Goal: Obtain resource: Obtain resource

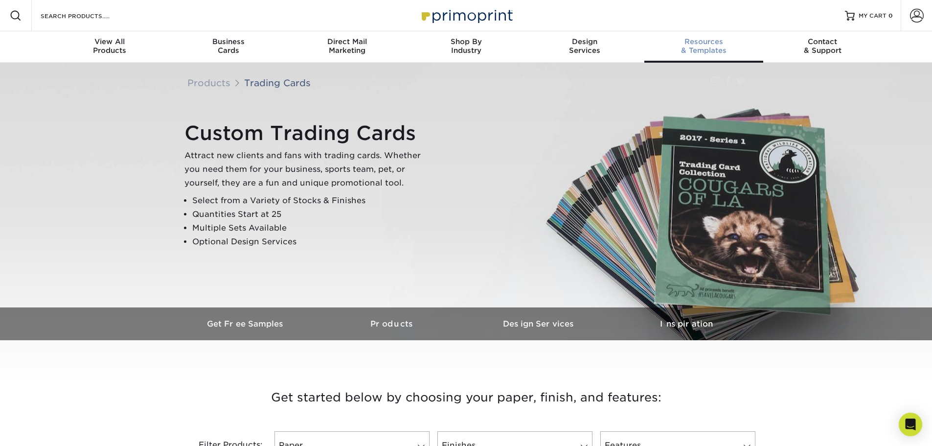
click at [708, 54] on div "Resources & Templates" at bounding box center [703, 46] width 119 height 18
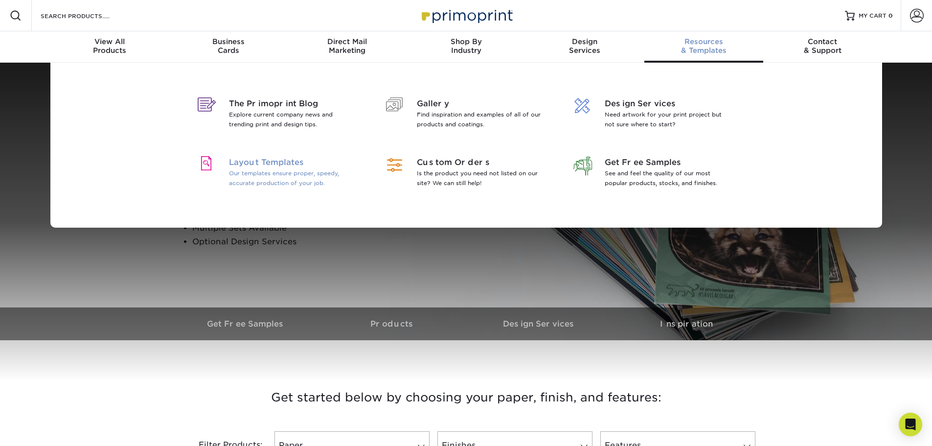
click at [213, 175] on div at bounding box center [206, 173] width 45 height 35
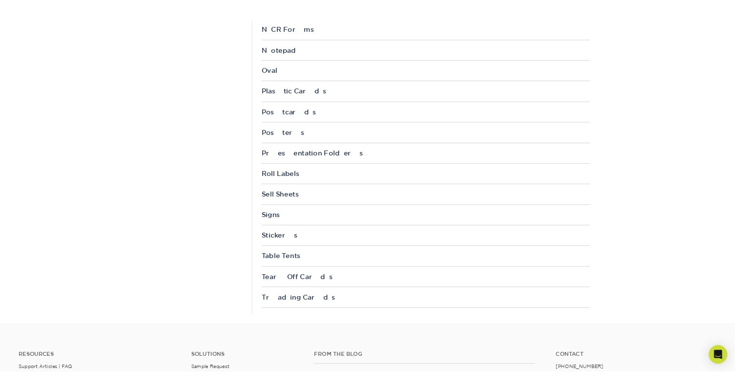
scroll to position [978, 0]
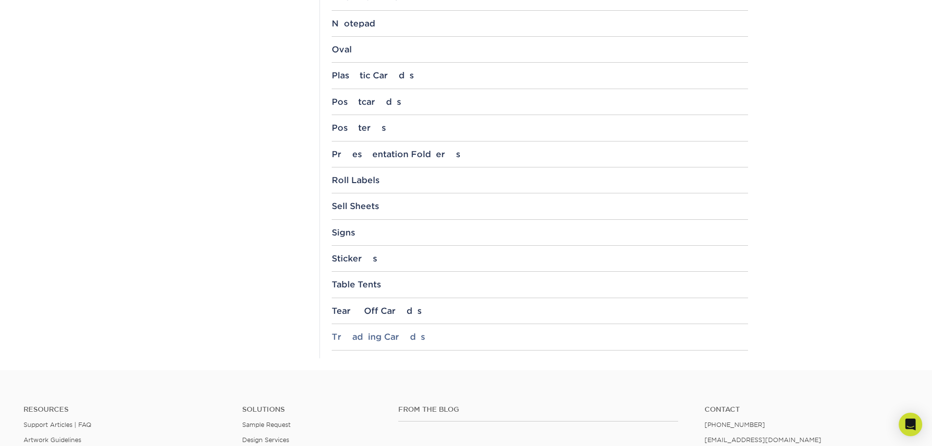
click at [346, 337] on div "Trading Cards" at bounding box center [540, 337] width 416 height 10
click at [352, 361] on link "3.5" x 2.5"" at bounding box center [357, 363] width 36 height 8
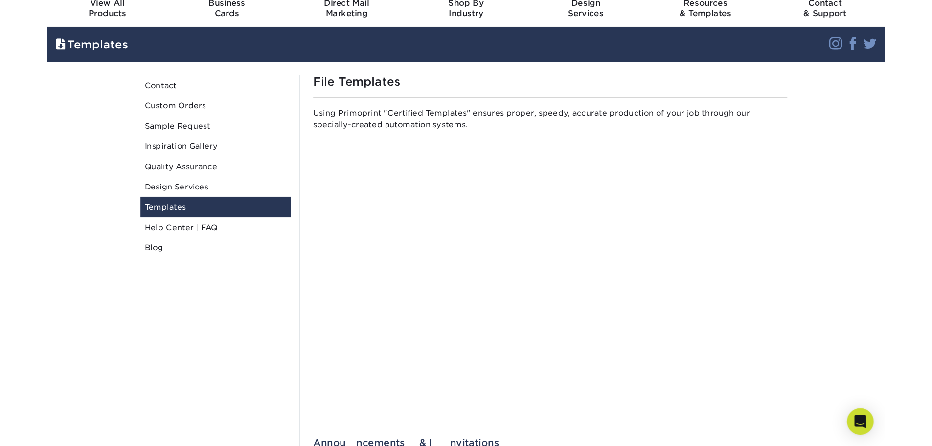
scroll to position [0, 0]
